Goal: Navigation & Orientation: Find specific page/section

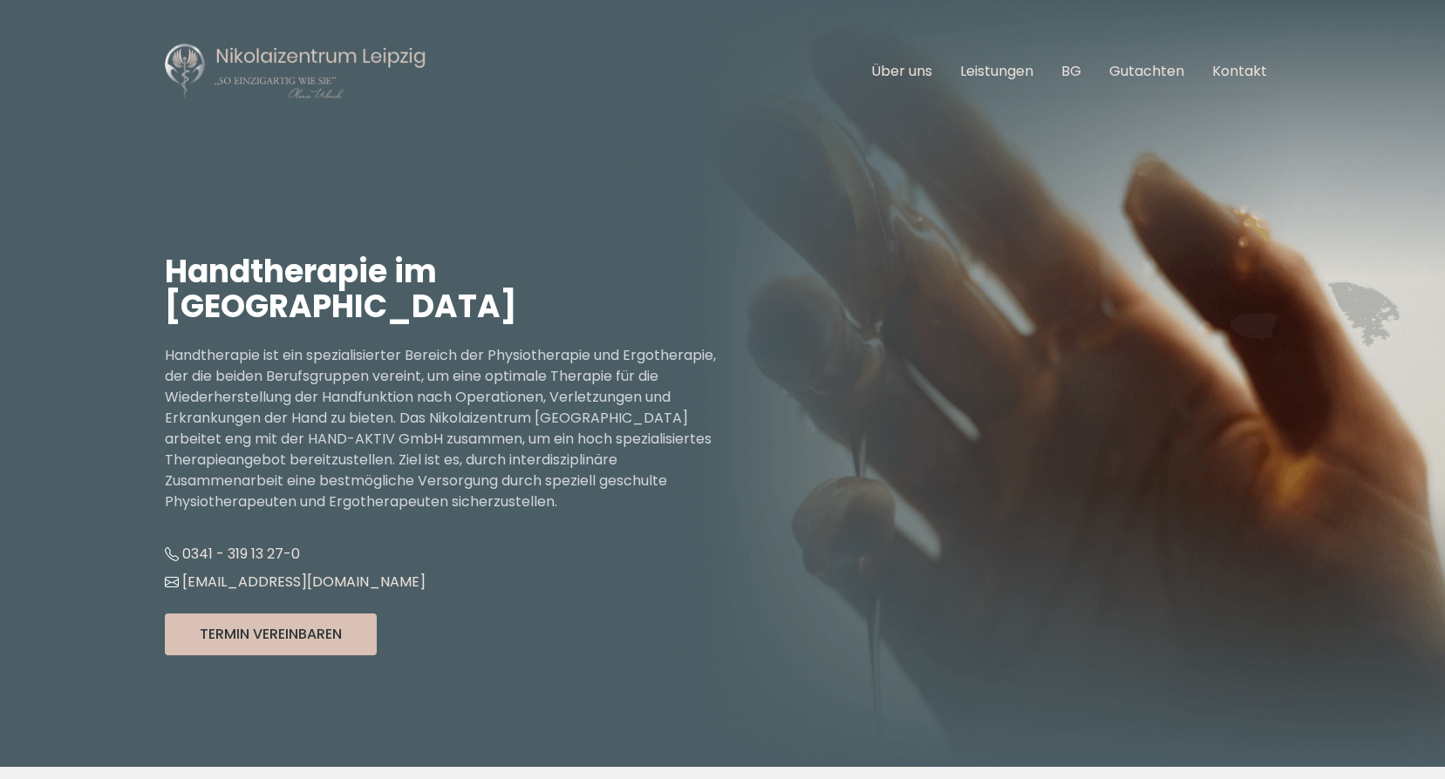
click at [275, 62] on img at bounding box center [296, 71] width 262 height 59
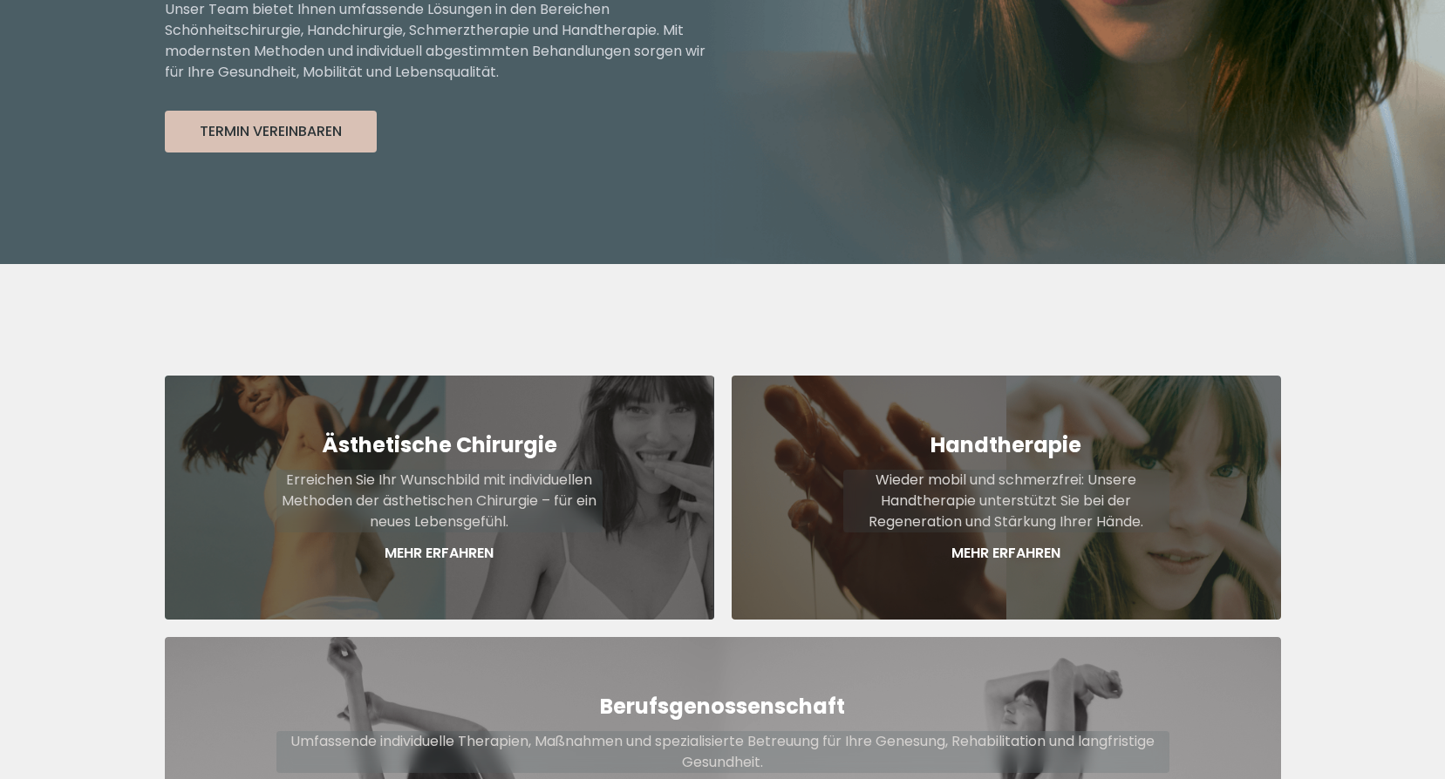
scroll to position [540, 0]
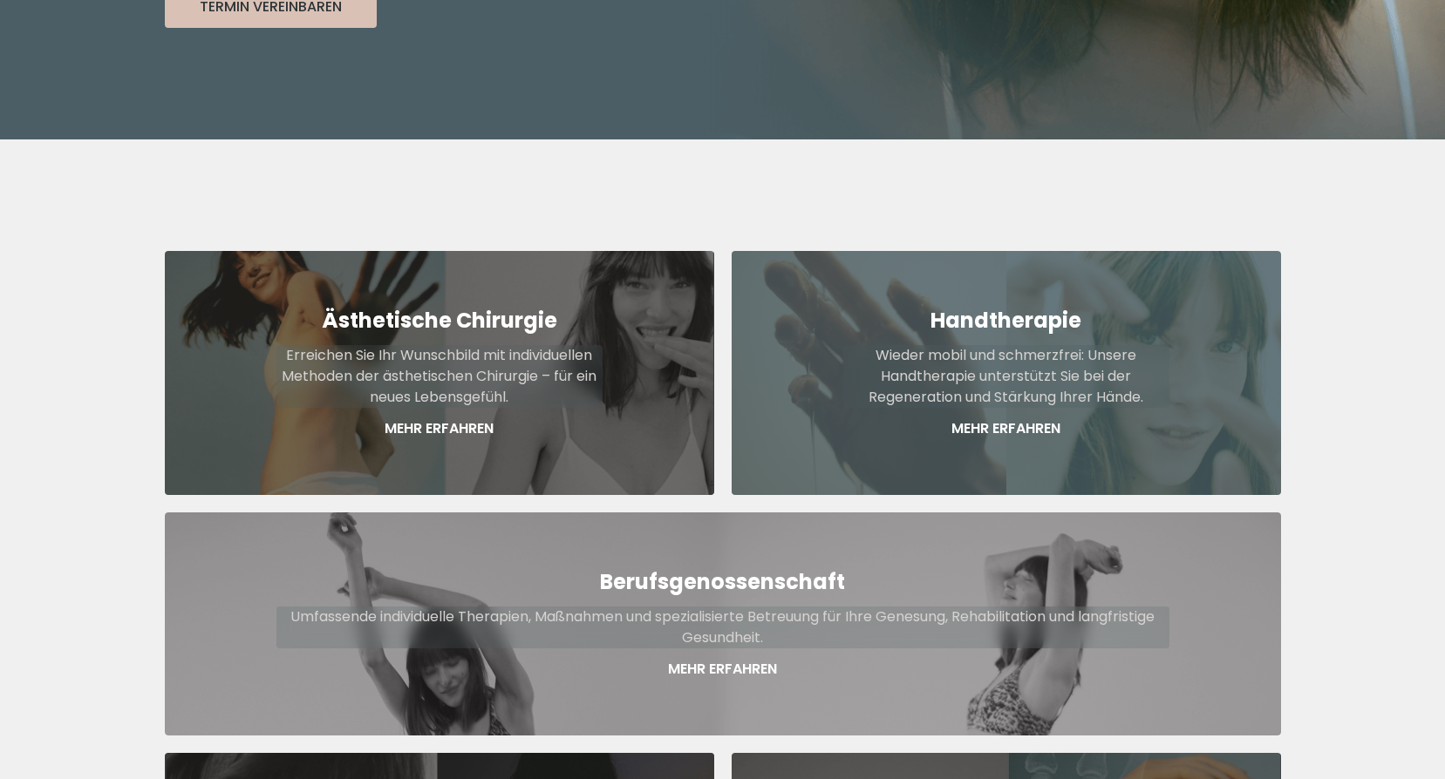
click at [1021, 418] on p "Mehr Erfahren" at bounding box center [1006, 428] width 326 height 21
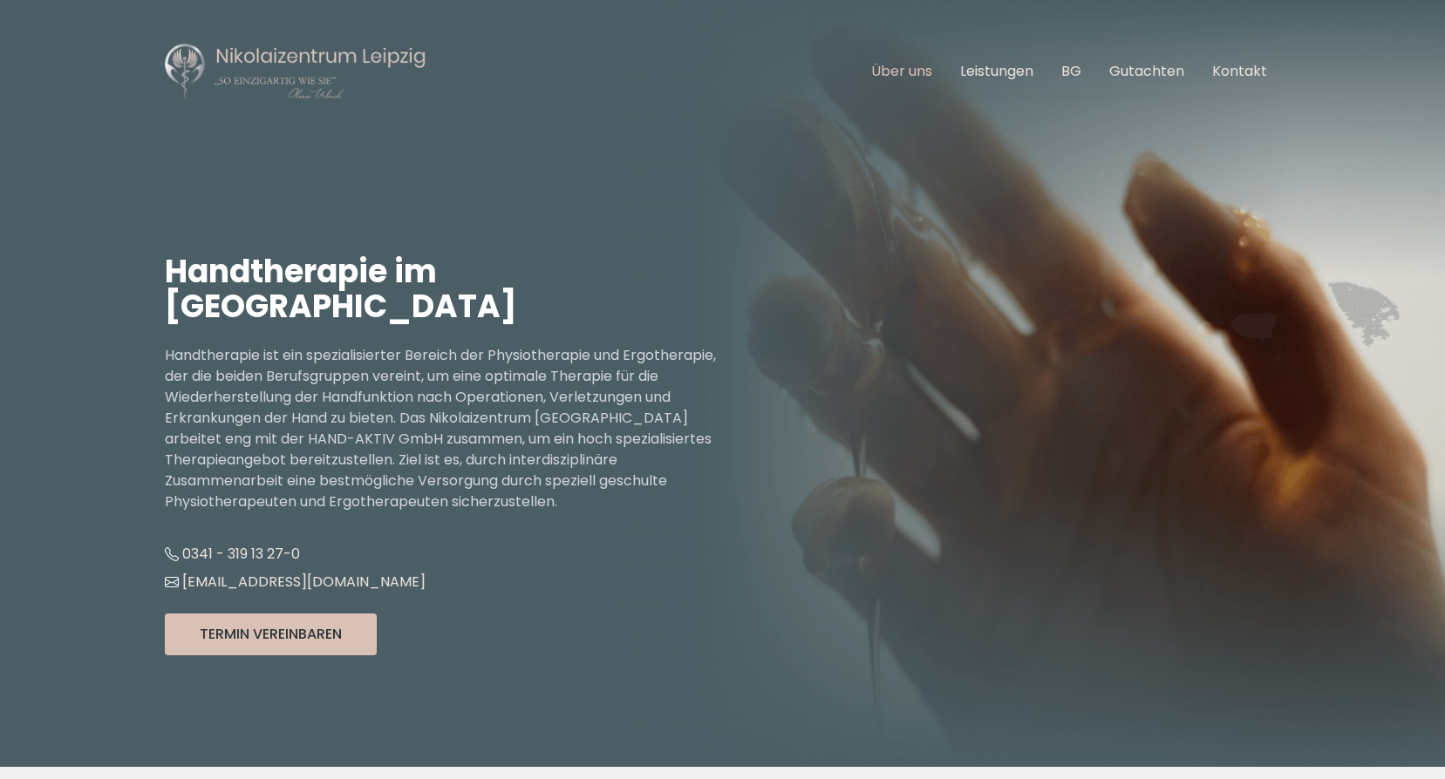
click at [907, 65] on link "Über uns" at bounding box center [901, 71] width 61 height 20
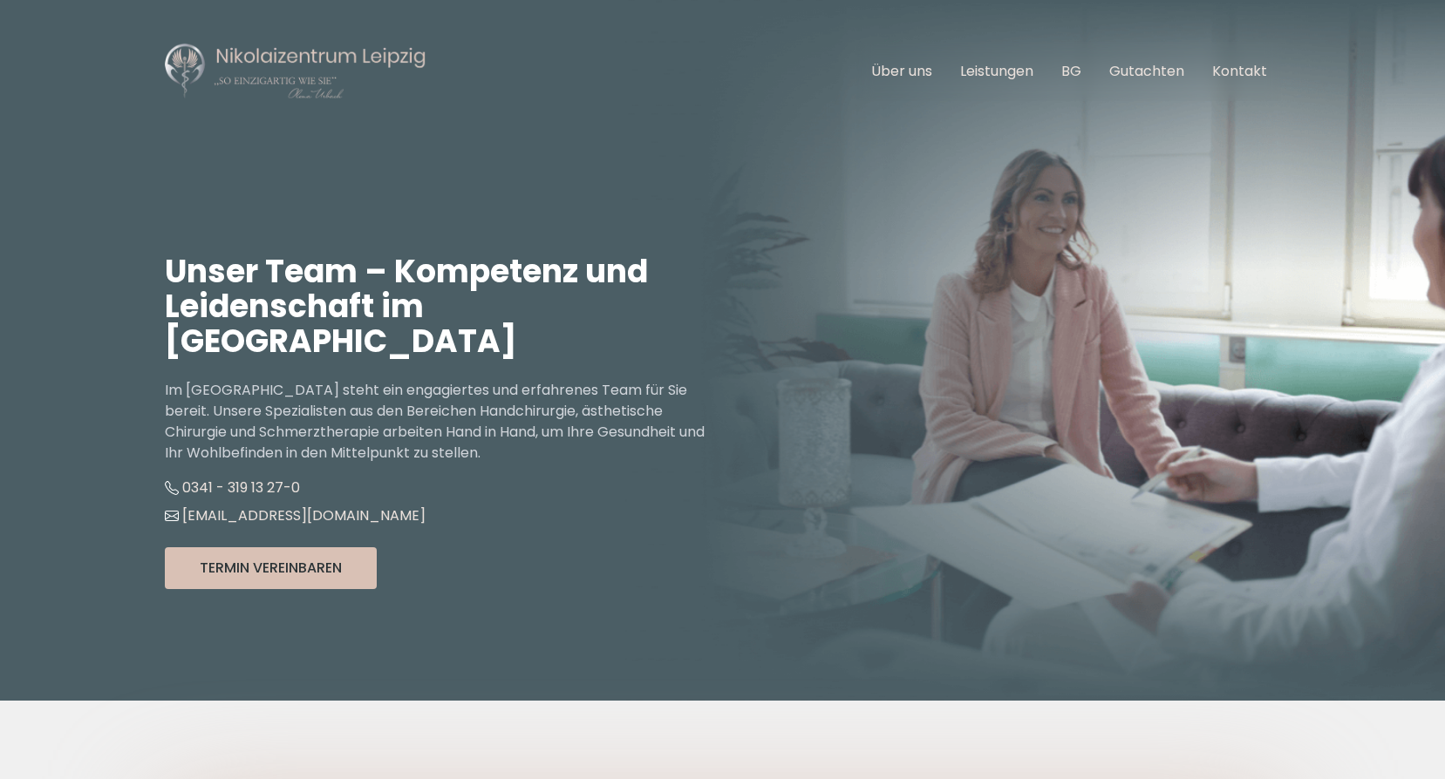
click at [982, 59] on ul "Über uns Leistungen BG Gutachten Kontakt" at bounding box center [1069, 71] width 424 height 49
click at [989, 72] on link "Leistungen" at bounding box center [996, 71] width 73 height 20
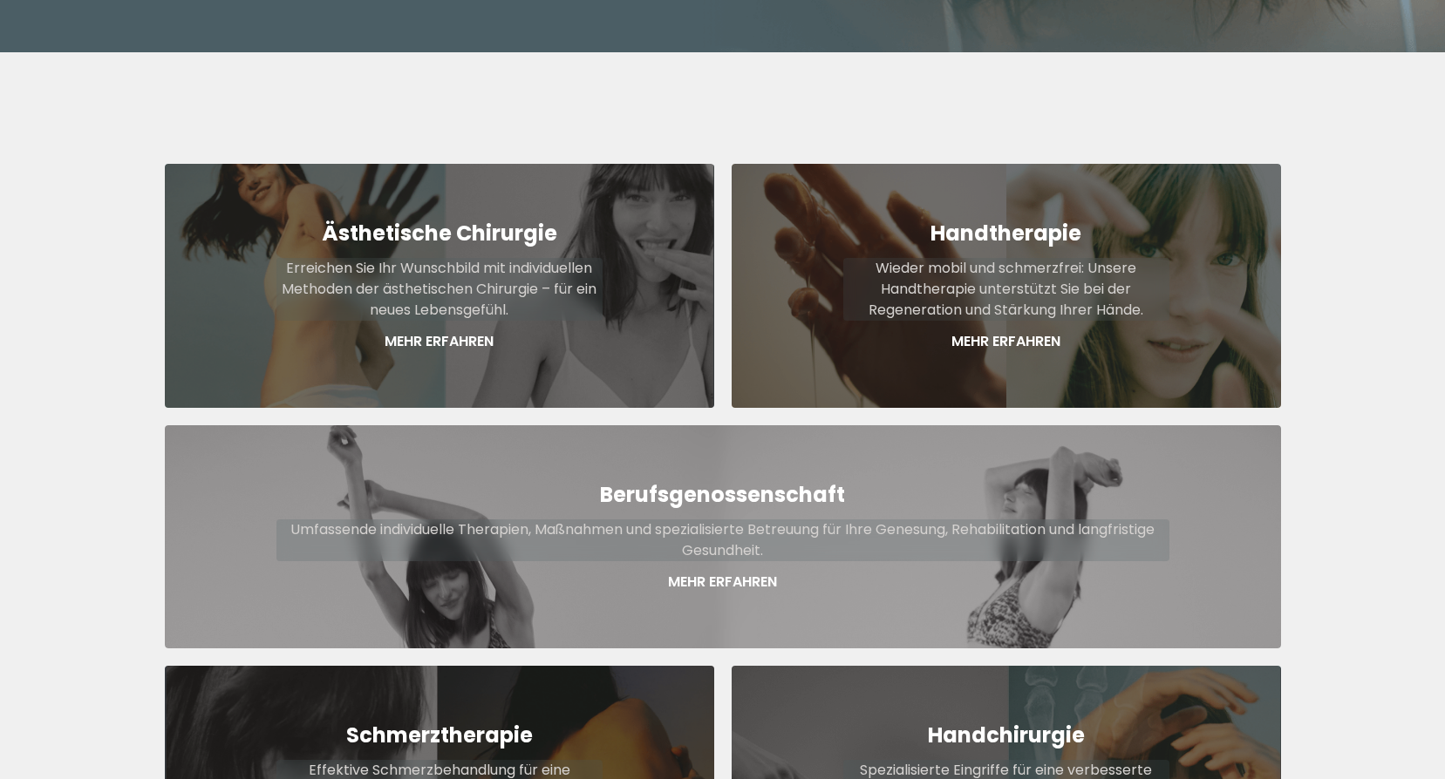
scroll to position [645, 0]
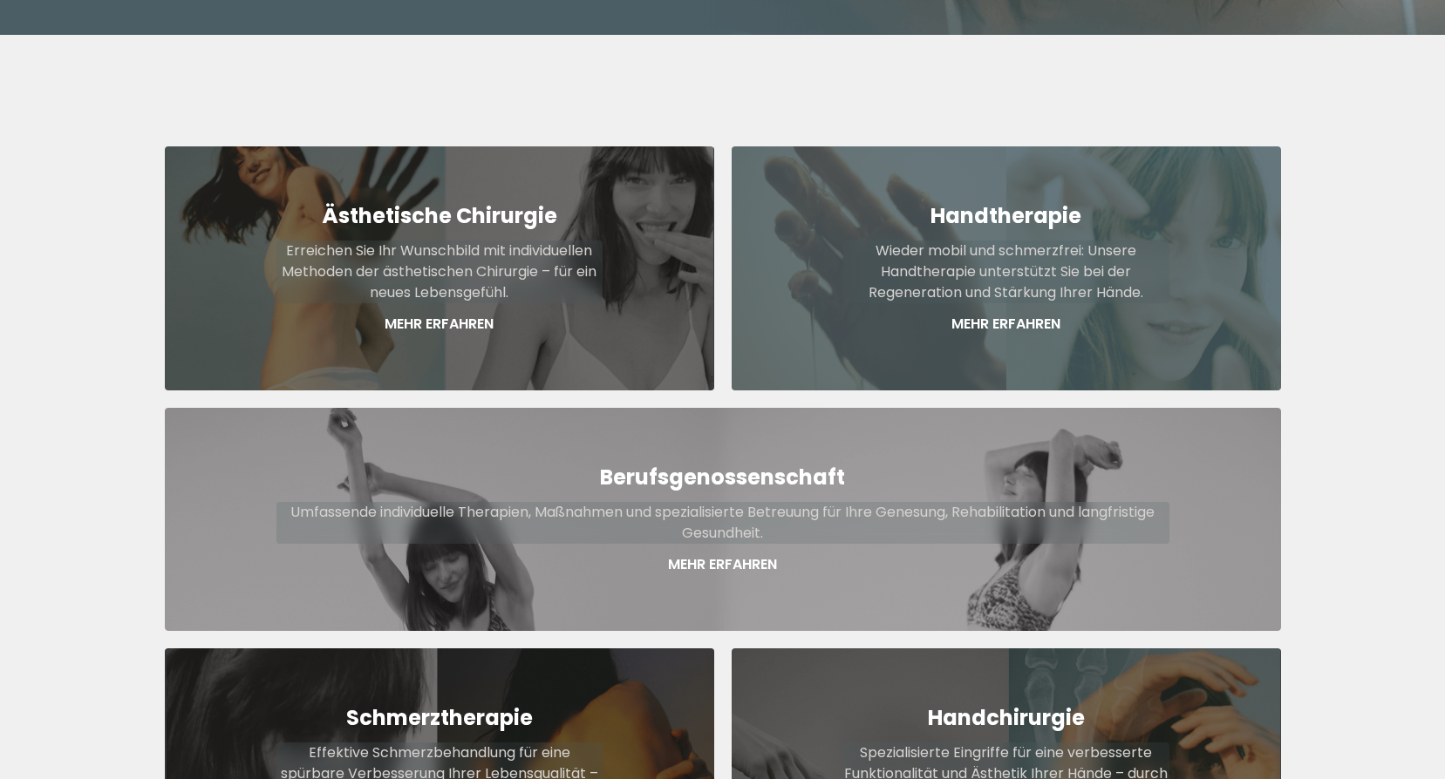
click at [1052, 156] on div "Handtherapie Wieder mobil und schmerzfrei: Unsere Handtherapie unterstützt Sie …" at bounding box center [1005, 268] width 549 height 244
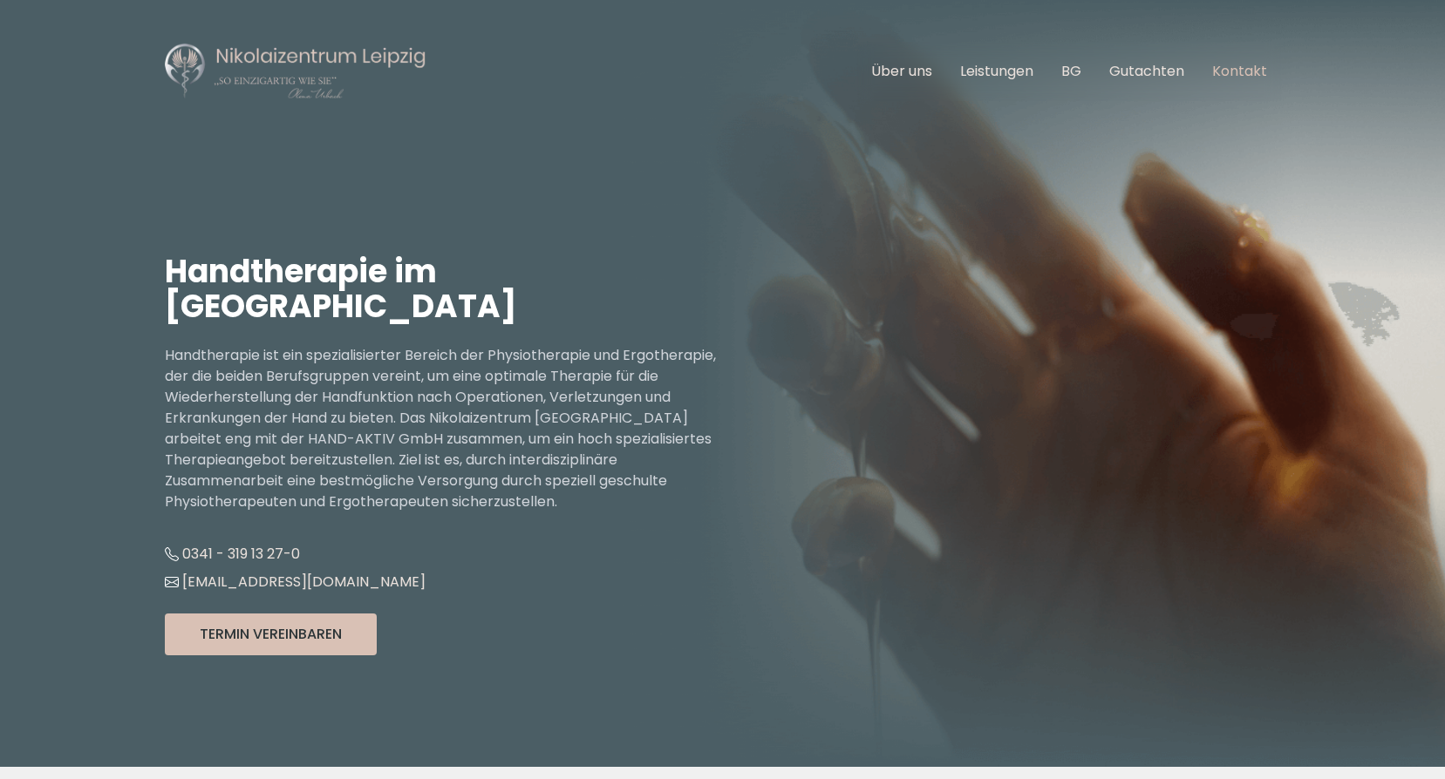
click at [1233, 71] on link "Kontakt" at bounding box center [1239, 71] width 55 height 20
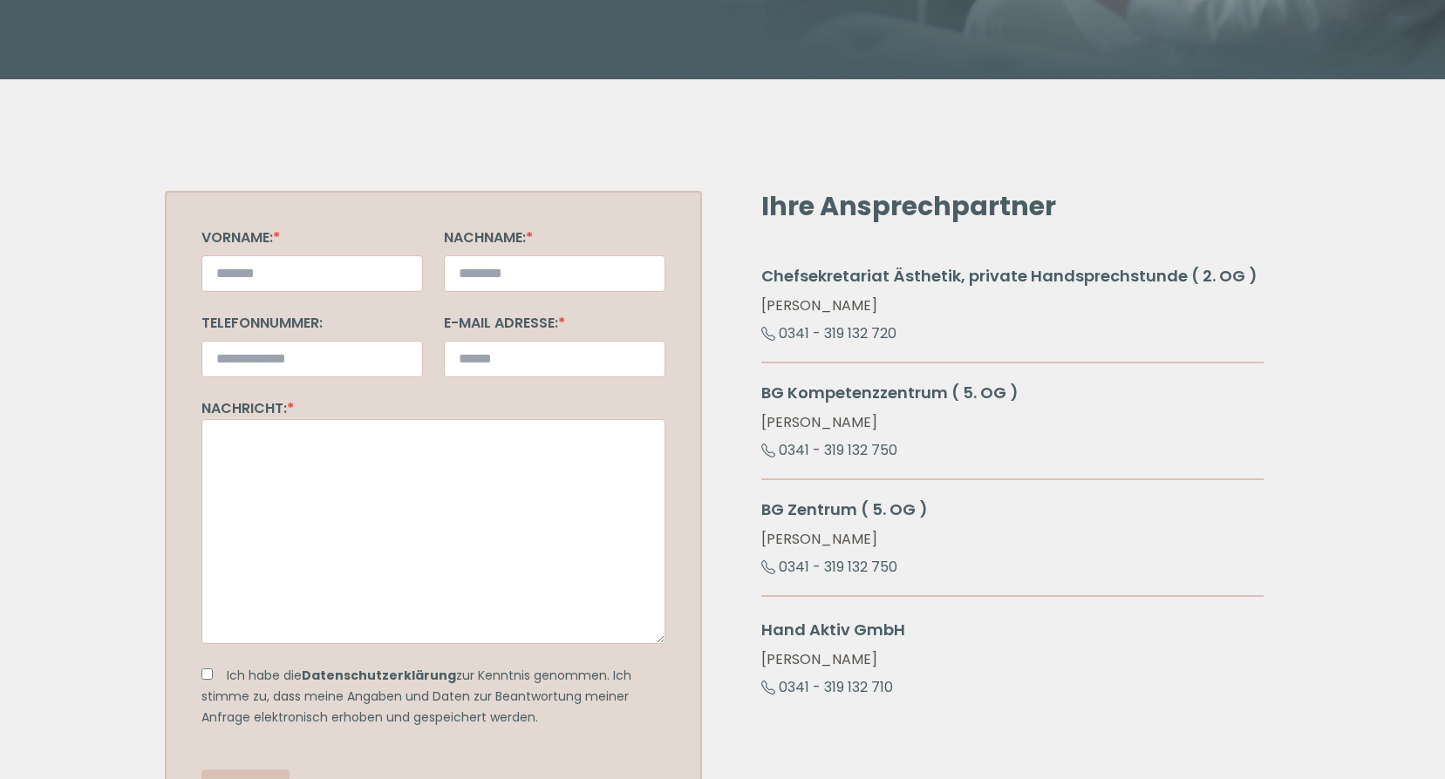
scroll to position [718, 0]
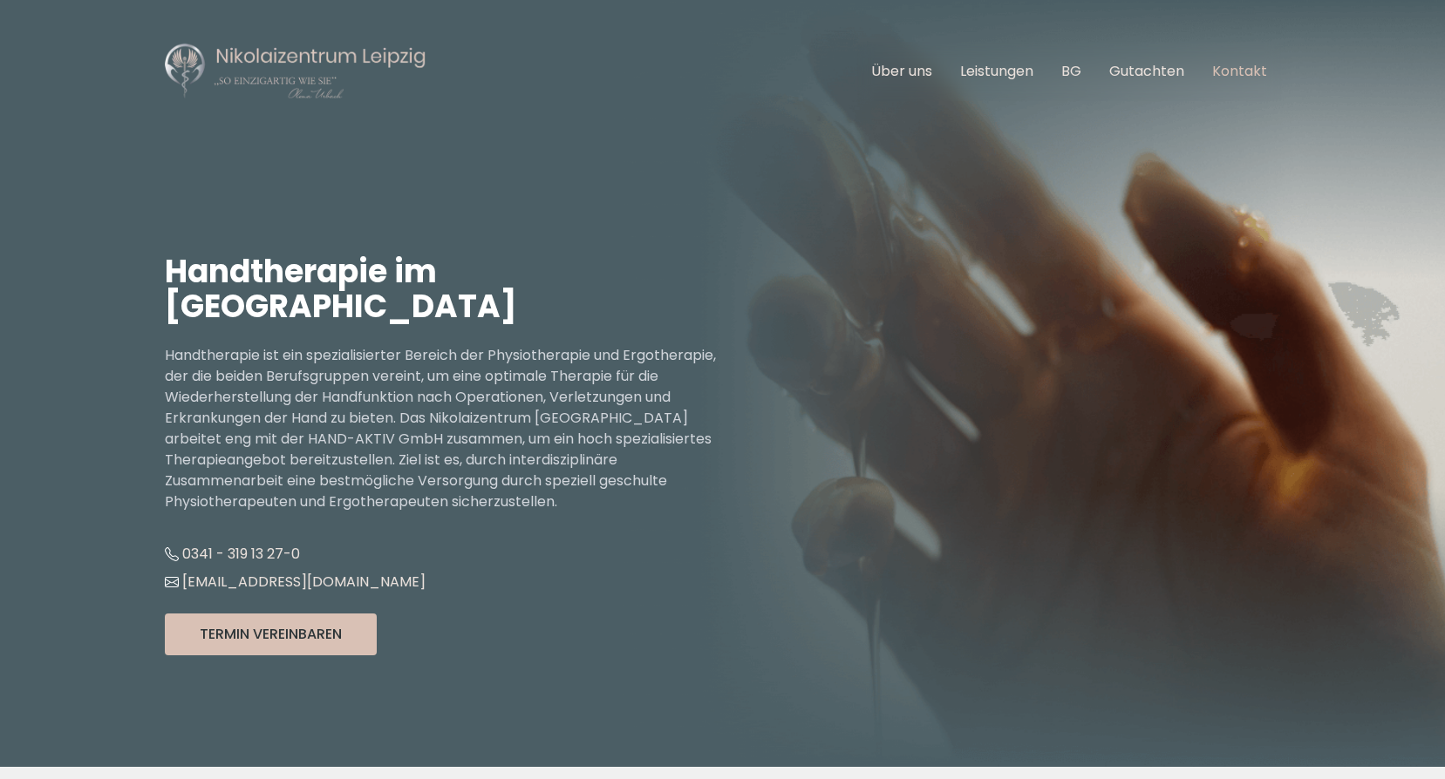
click at [1221, 61] on link "Kontakt" at bounding box center [1239, 71] width 55 height 20
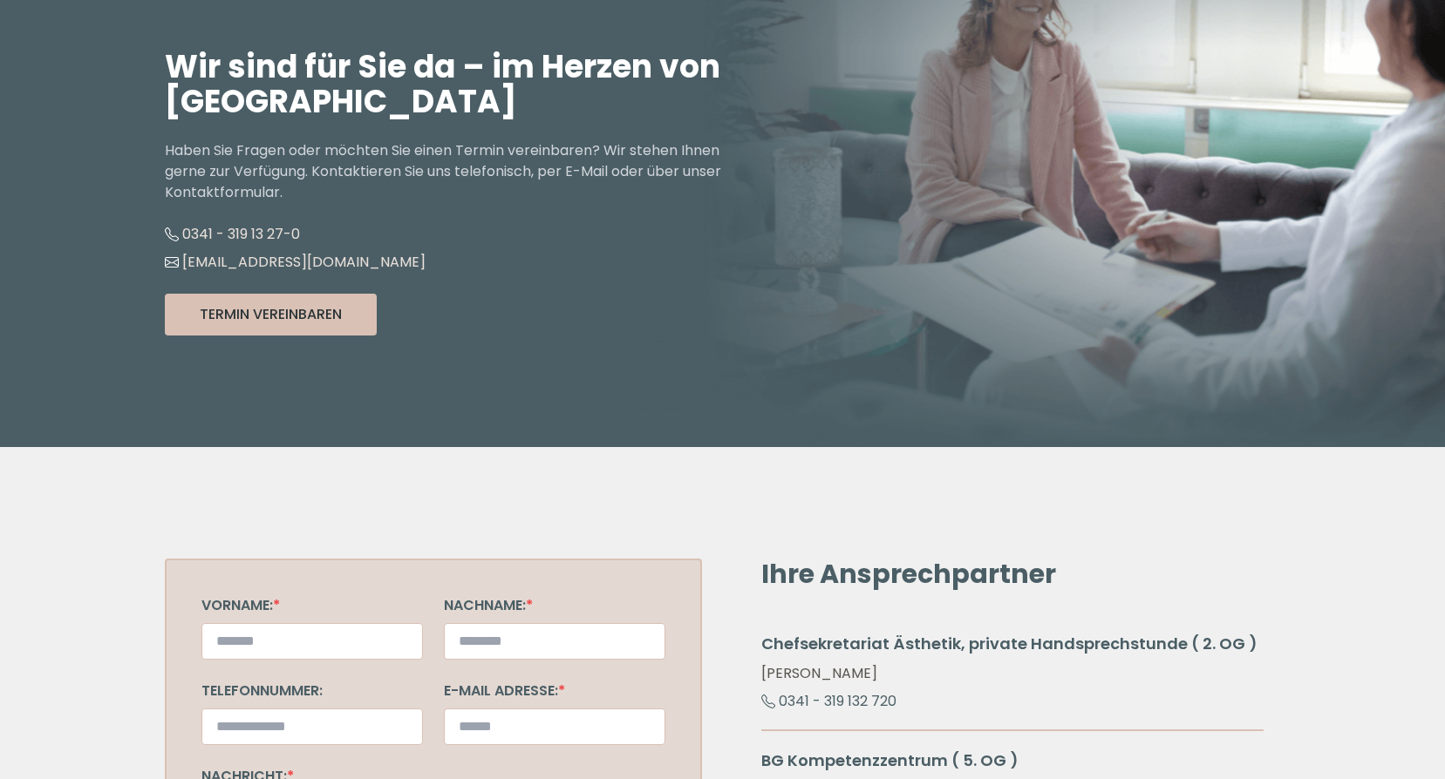
scroll to position [195, 0]
